Goal: Task Accomplishment & Management: Use online tool/utility

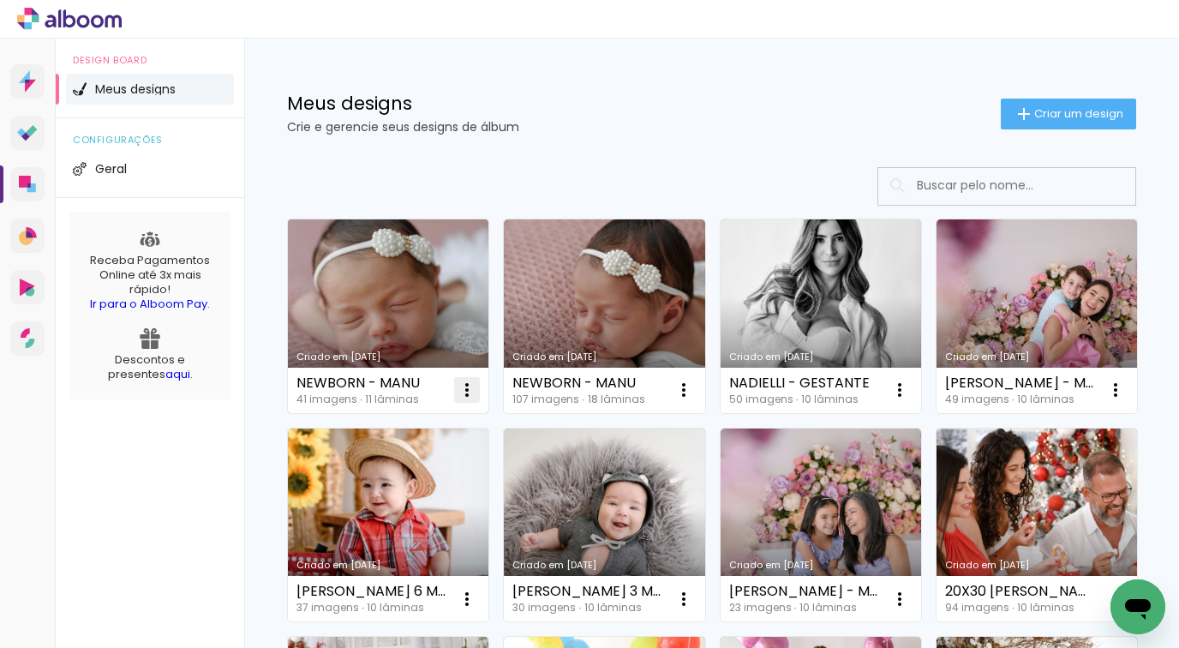
click at [464, 387] on iron-icon at bounding box center [467, 390] width 21 height 21
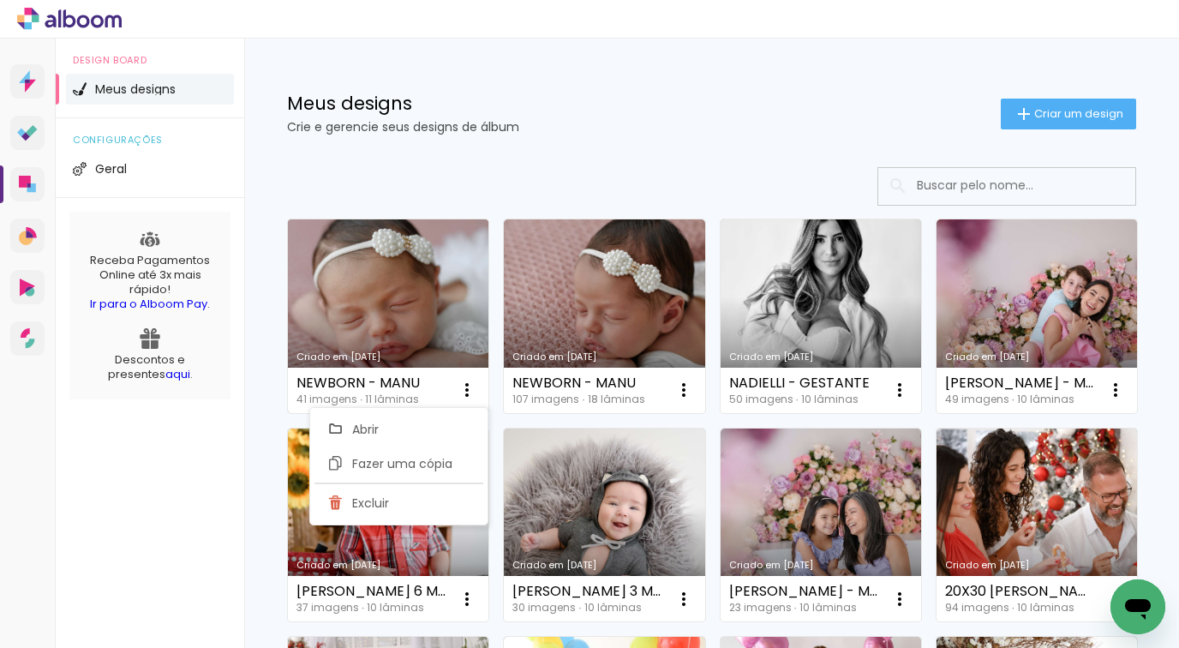
click at [420, 379] on div "NEWBORN - MANU 41 imagens ∙ 11 lâminas Abrir Fazer uma cópia Excluir" at bounding box center [388, 390] width 201 height 45
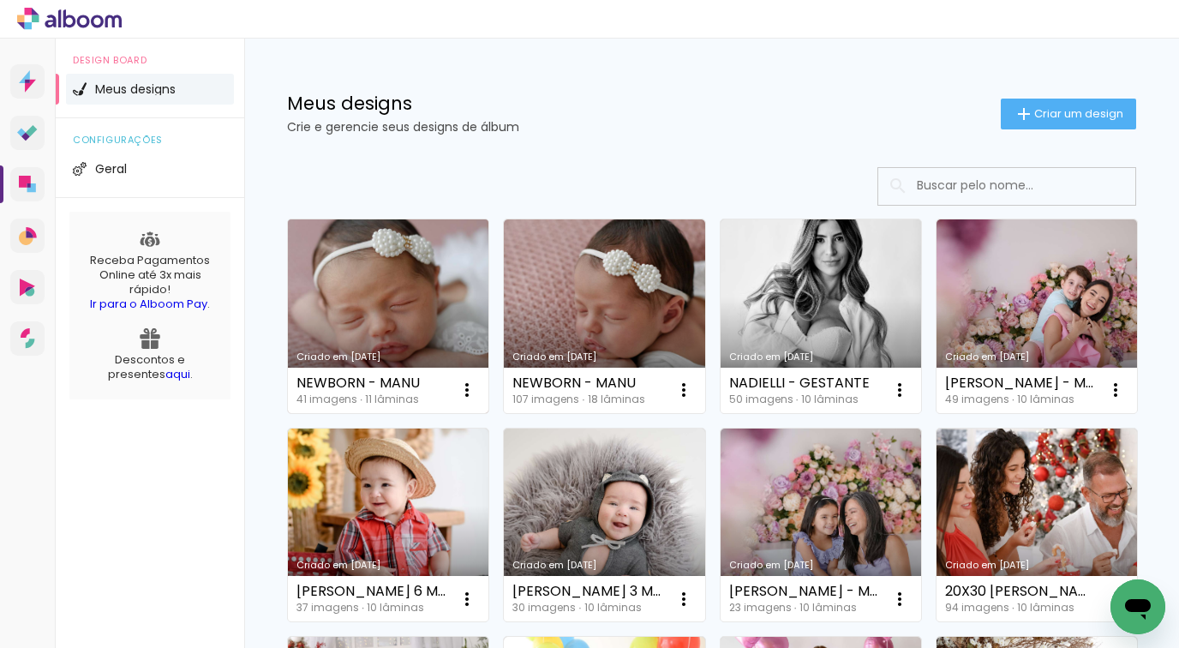
click at [398, 375] on div "NEWBORN - MANU 41 imagens ∙ 11 lâminas Abrir Fazer uma cópia Excluir" at bounding box center [388, 390] width 201 height 45
click at [394, 328] on link "Criado em [DATE]" at bounding box center [388, 316] width 201 height 194
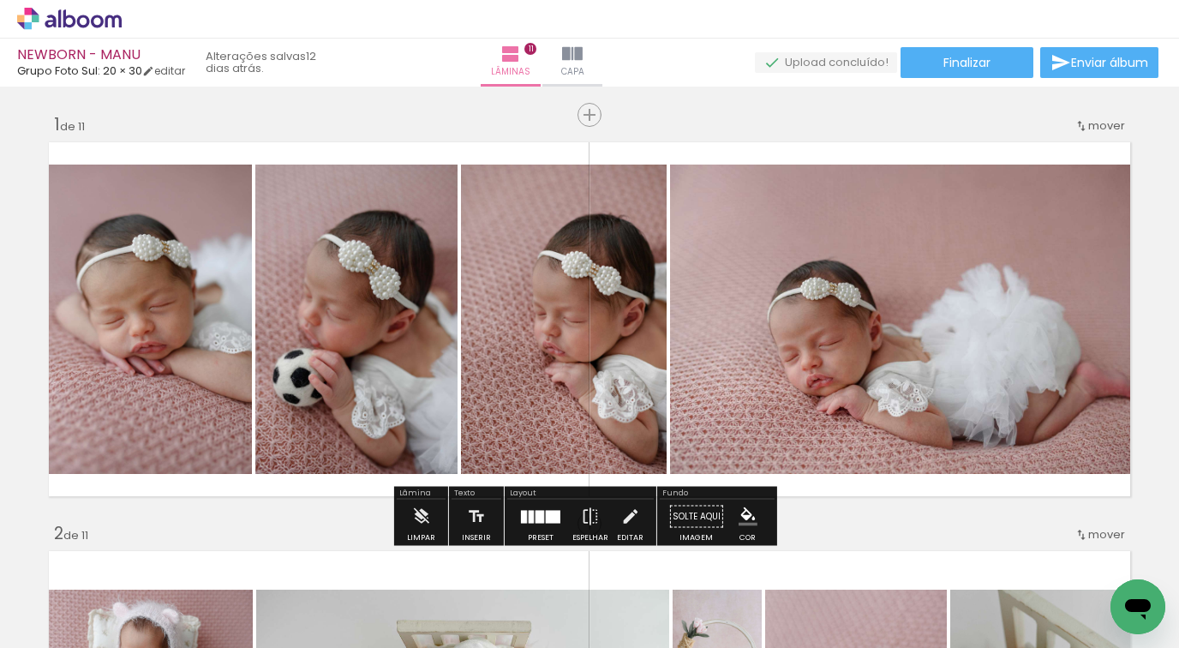
drag, startPoint x: 104, startPoint y: 67, endPoint x: 129, endPoint y: 72, distance: 26.2
click at [129, 72] on span "Grupo Foto Sul: 20 × 30" at bounding box center [79, 71] width 125 height 16
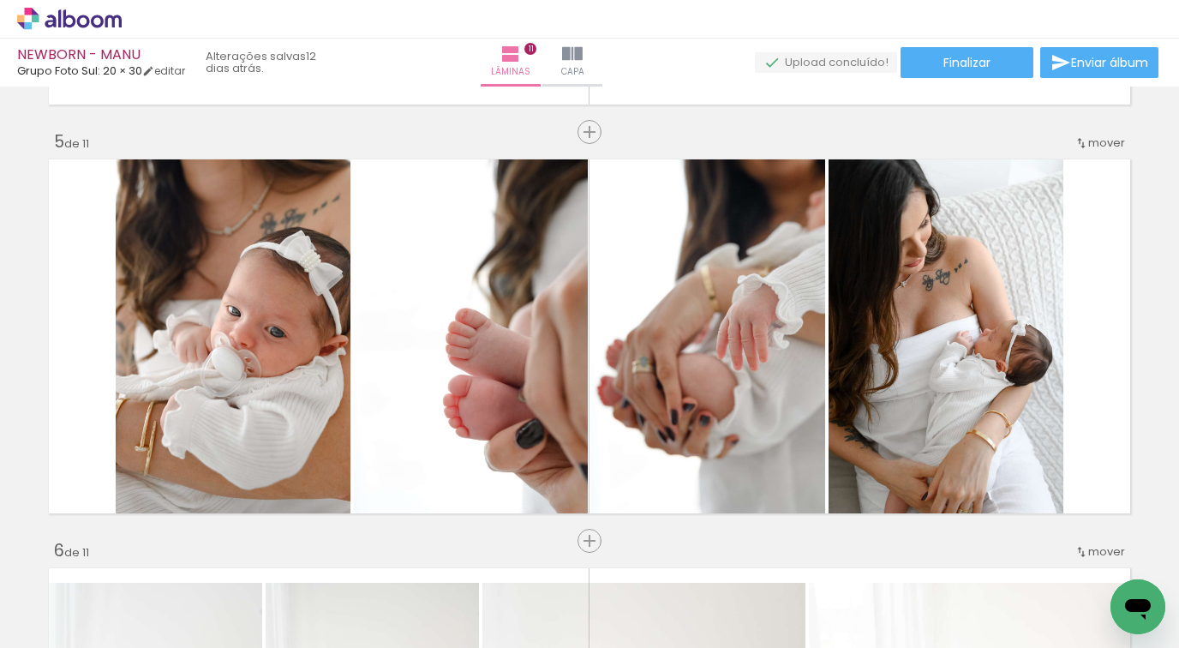
scroll to position [2192, 0]
